Goal: Task Accomplishment & Management: Manage account settings

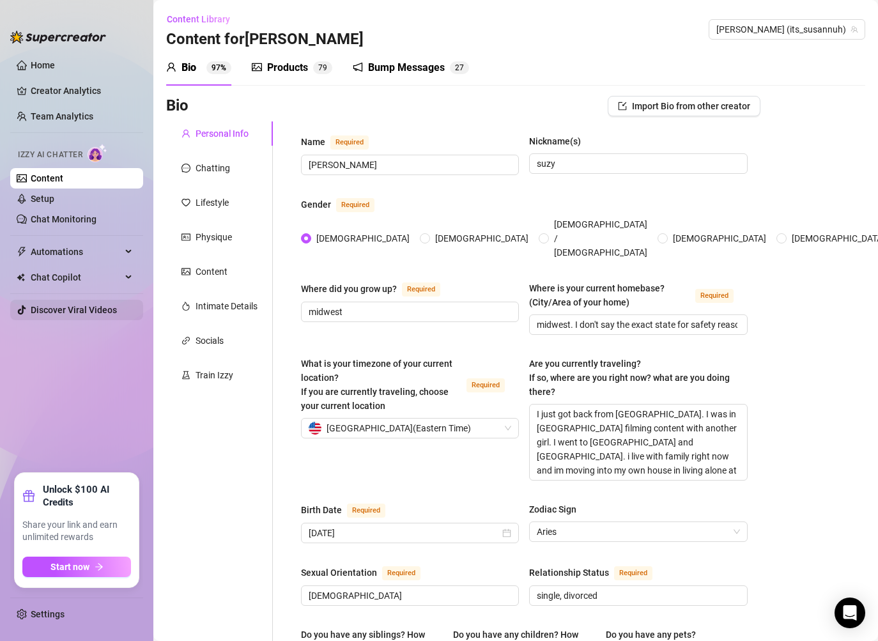
scroll to position [702, 0]
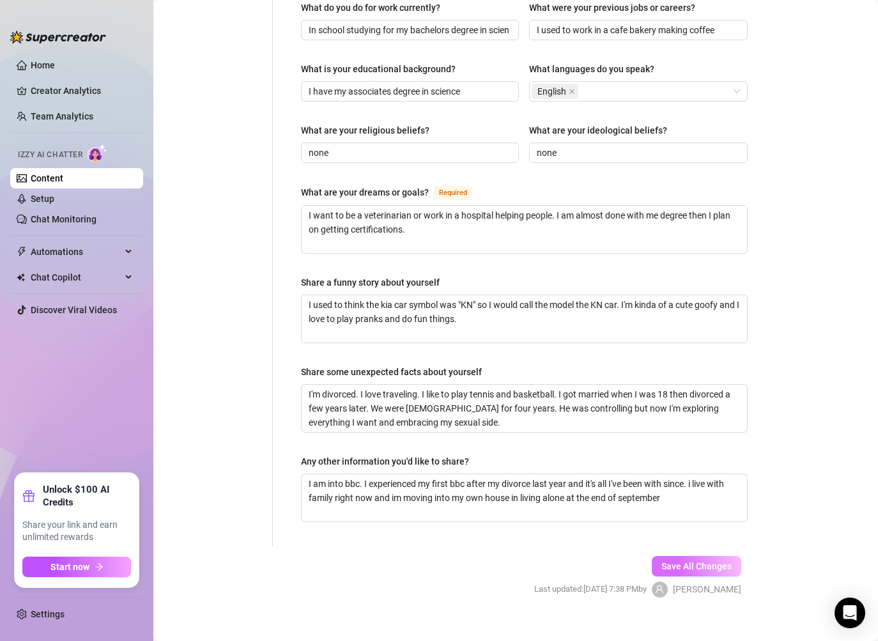
click at [711, 556] on button "Save All Changes" at bounding box center [696, 566] width 89 height 20
click at [54, 194] on link "Setup" at bounding box center [43, 199] width 24 height 10
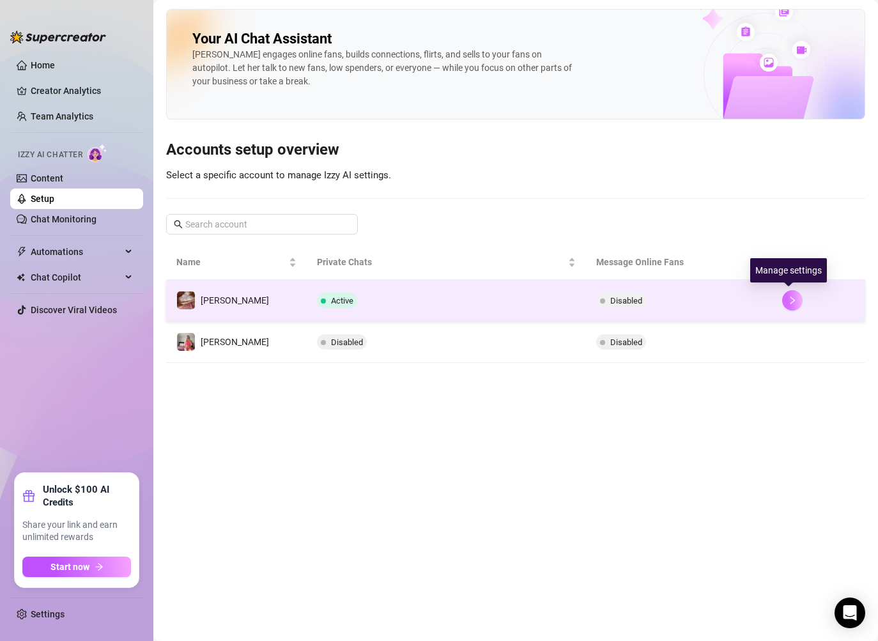
click at [782, 305] on div at bounding box center [818, 300] width 73 height 20
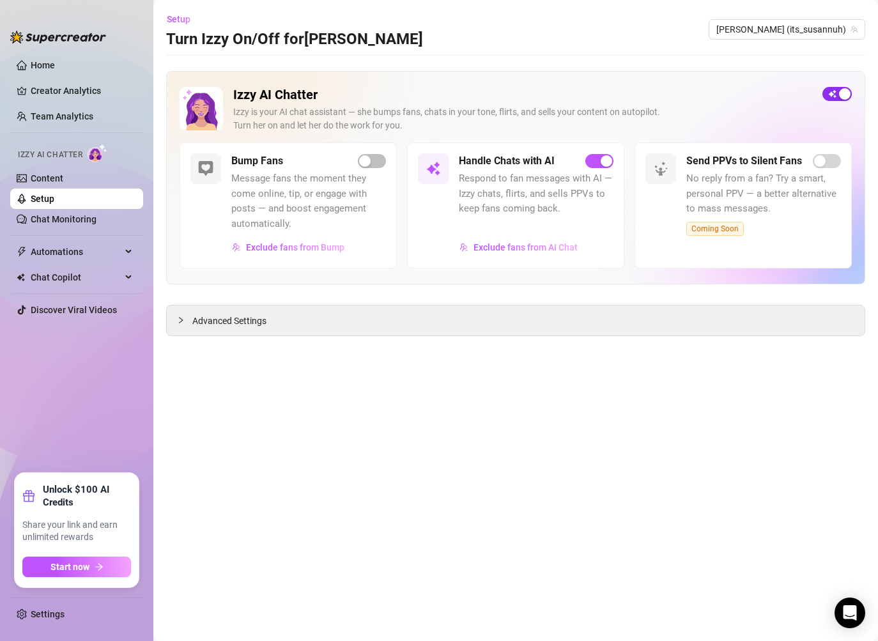
click at [838, 89] on span "button" at bounding box center [836, 94] width 29 height 14
